Goal: Information Seeking & Learning: Understand process/instructions

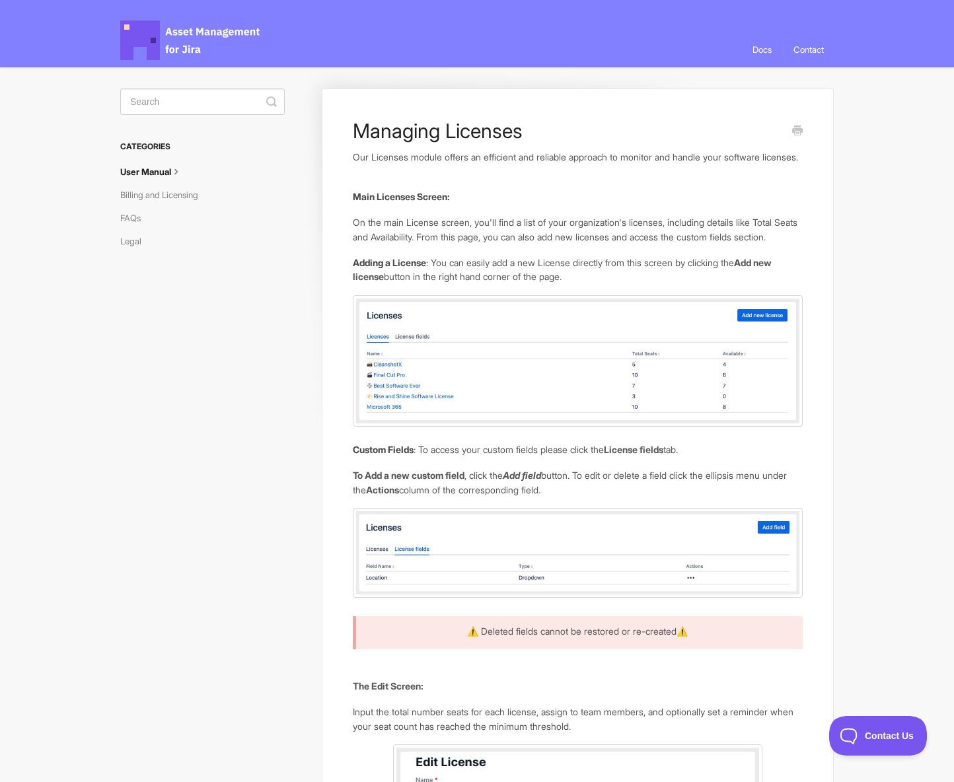
click at [182, 170] on icon at bounding box center [176, 170] width 11 height 11
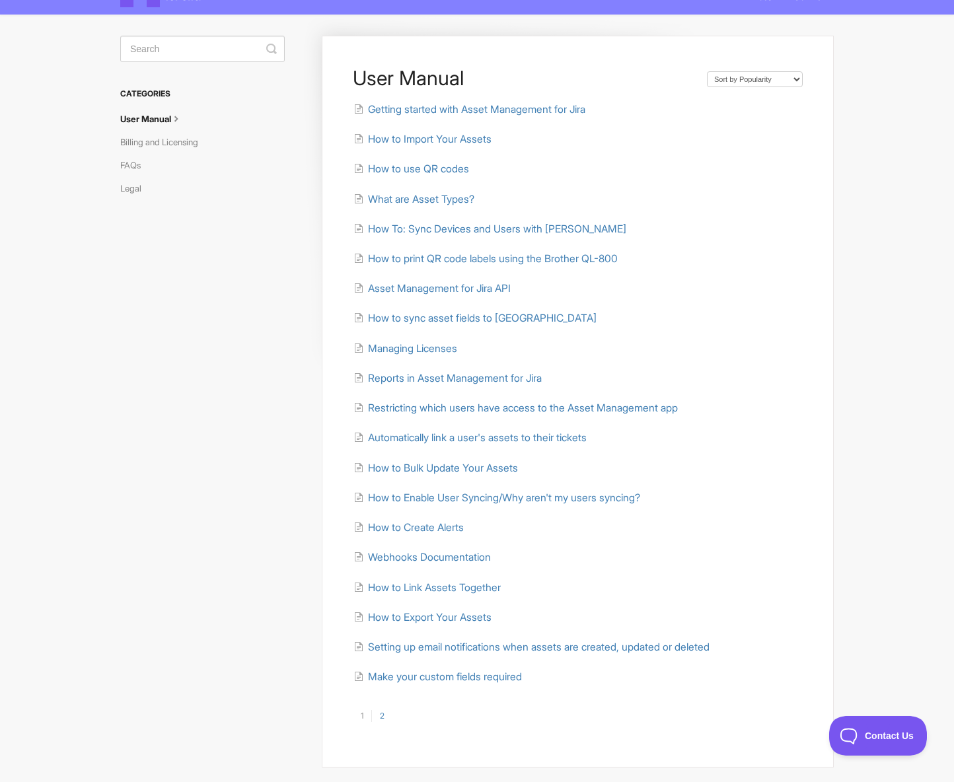
scroll to position [63, 0]
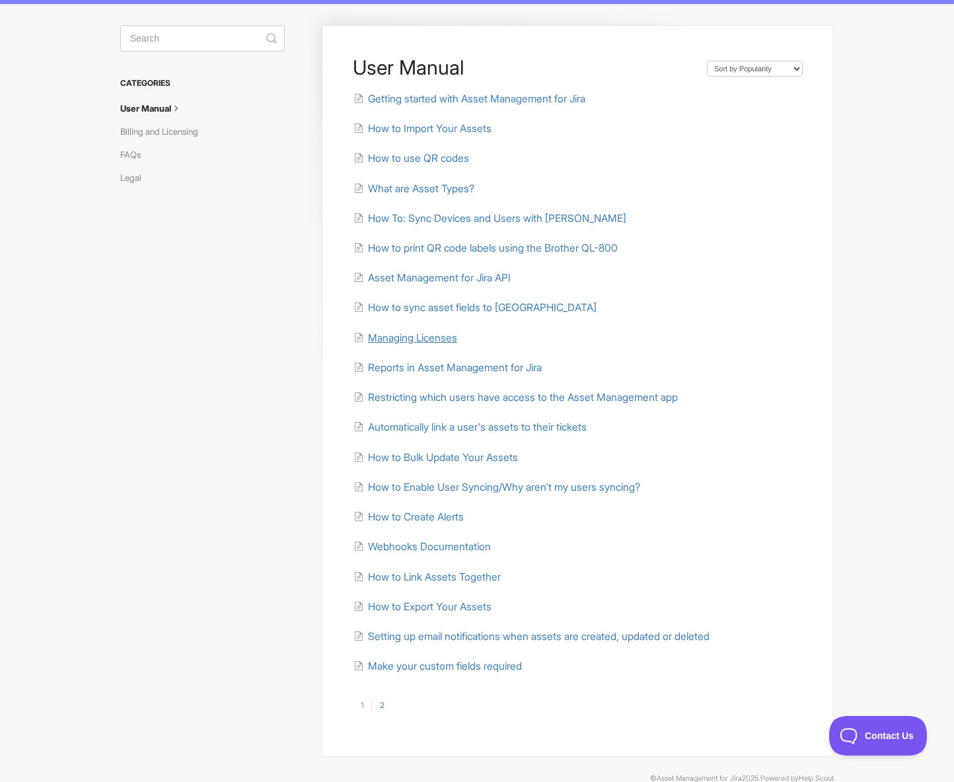
click at [437, 336] on span "Managing Licenses" at bounding box center [412, 338] width 89 height 13
